Goal: Task Accomplishment & Management: Complete application form

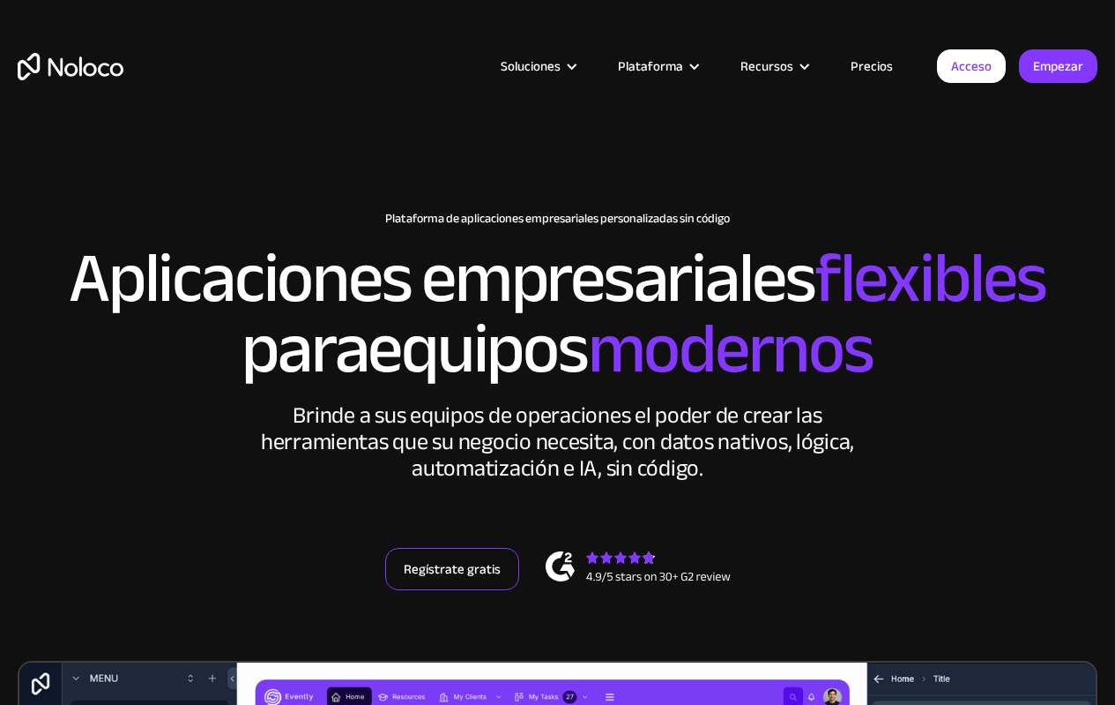
click at [463, 590] on link "Regístrate gratis" at bounding box center [452, 569] width 134 height 42
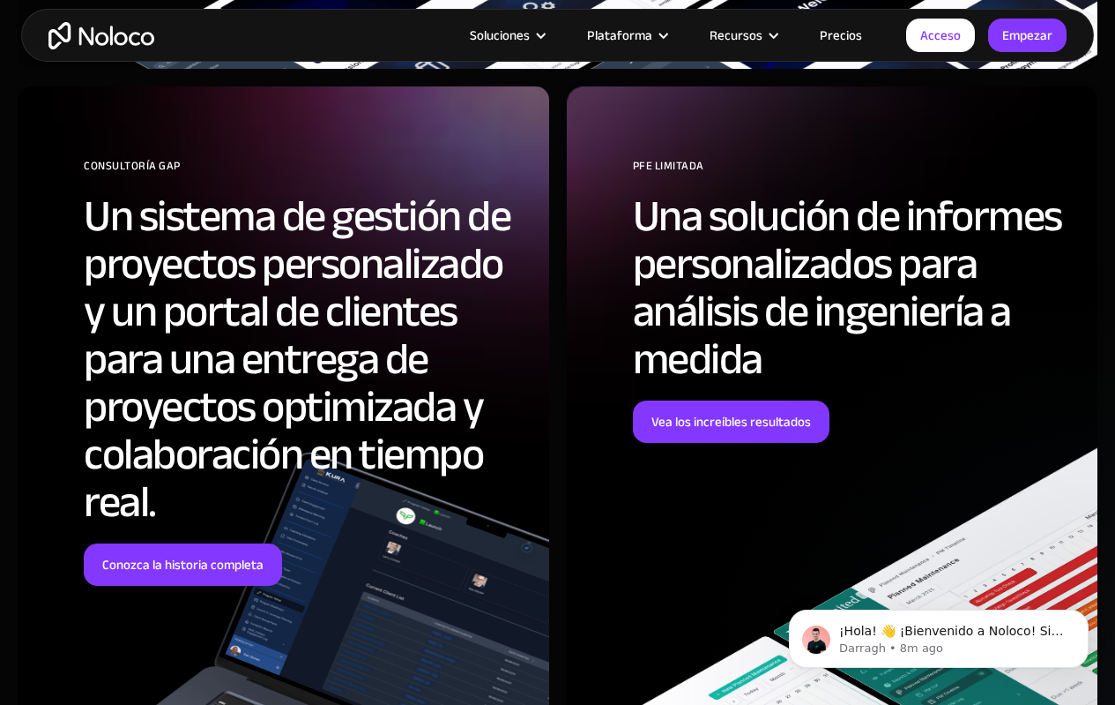
scroll to position [7495, 0]
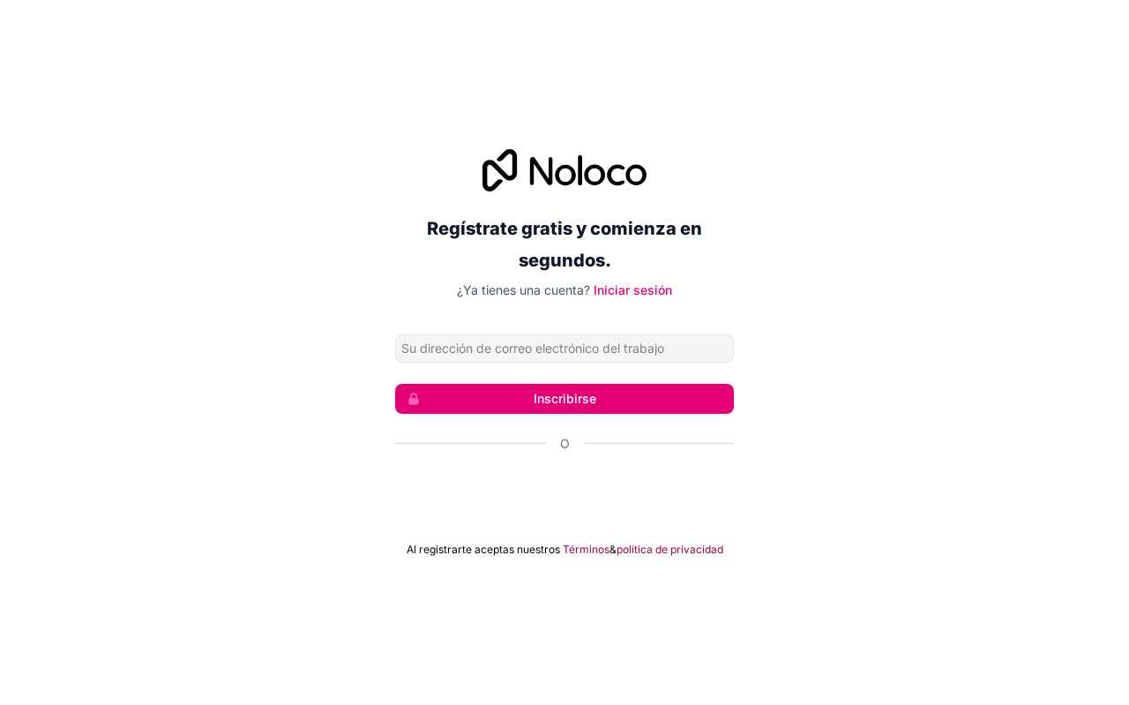
click at [530, 345] on input "Dirección de correo electrónico" at bounding box center [564, 348] width 339 height 28
click at [530, 347] on input "Dirección de correo electrónico" at bounding box center [564, 348] width 339 height 28
type input "[EMAIL_ADDRESS][DOMAIN_NAME]"
click at [511, 411] on button "Inscribirse" at bounding box center [564, 399] width 339 height 30
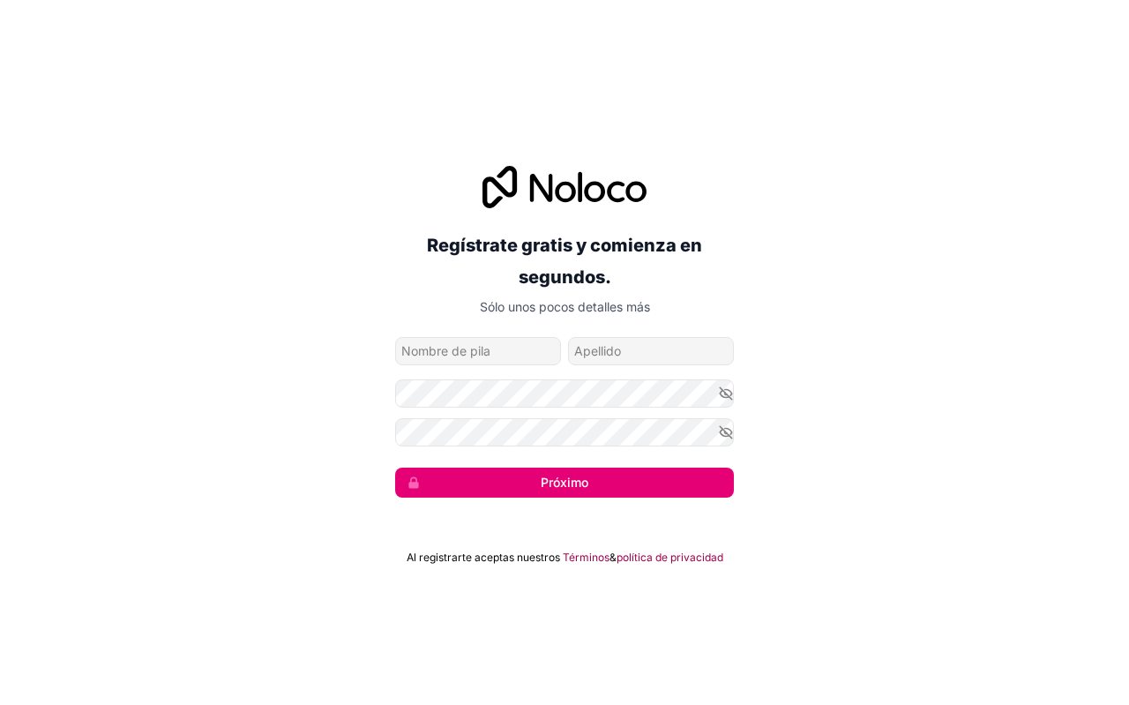
click at [493, 350] on input "nombre de pila" at bounding box center [478, 351] width 166 height 28
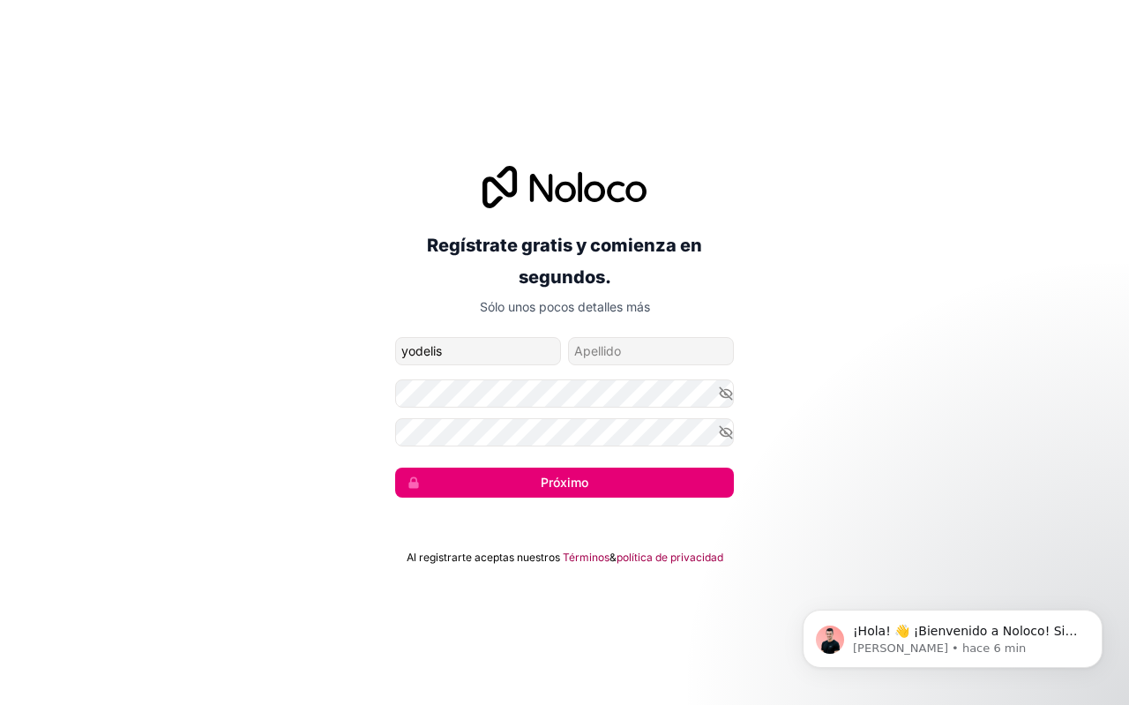
type input "yodelis"
click at [643, 355] on input "apellido" at bounding box center [651, 351] width 166 height 28
type input "longart"
click at [726, 397] on icon "button" at bounding box center [726, 393] width 16 height 16
drag, startPoint x: 727, startPoint y: 427, endPoint x: 680, endPoint y: 457, distance: 55.5
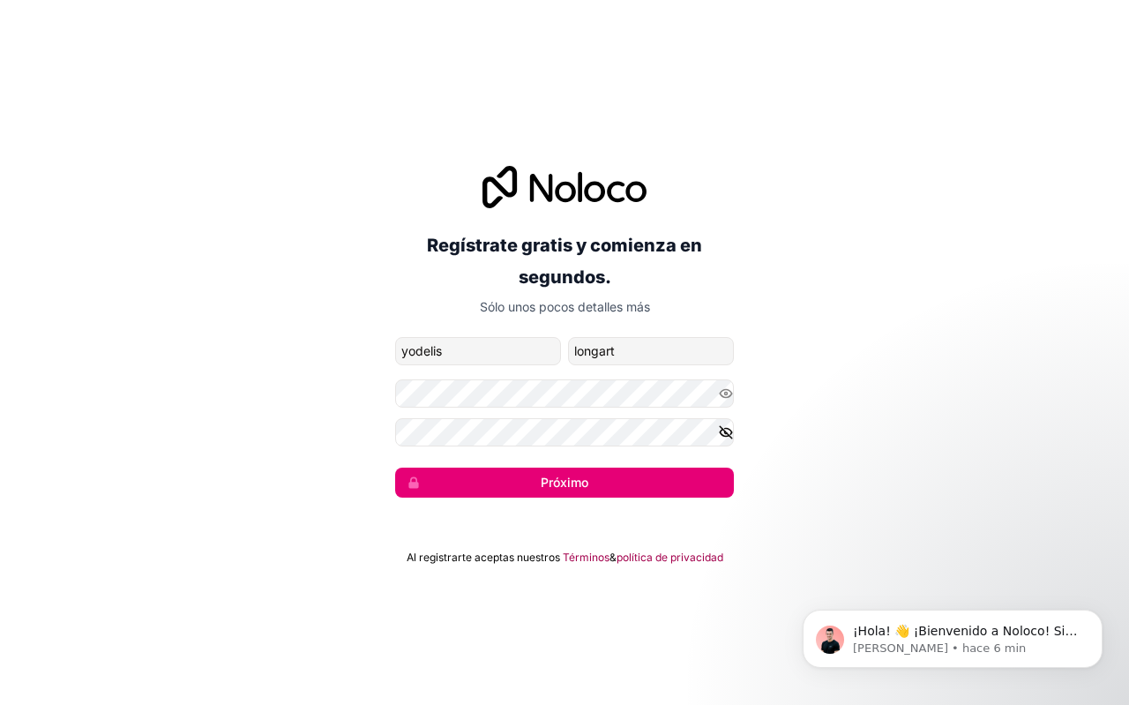
click at [724, 425] on icon "button" at bounding box center [726, 432] width 16 height 16
click at [643, 478] on button "Próximo" at bounding box center [564, 482] width 339 height 30
